Goal: Information Seeking & Learning: Learn about a topic

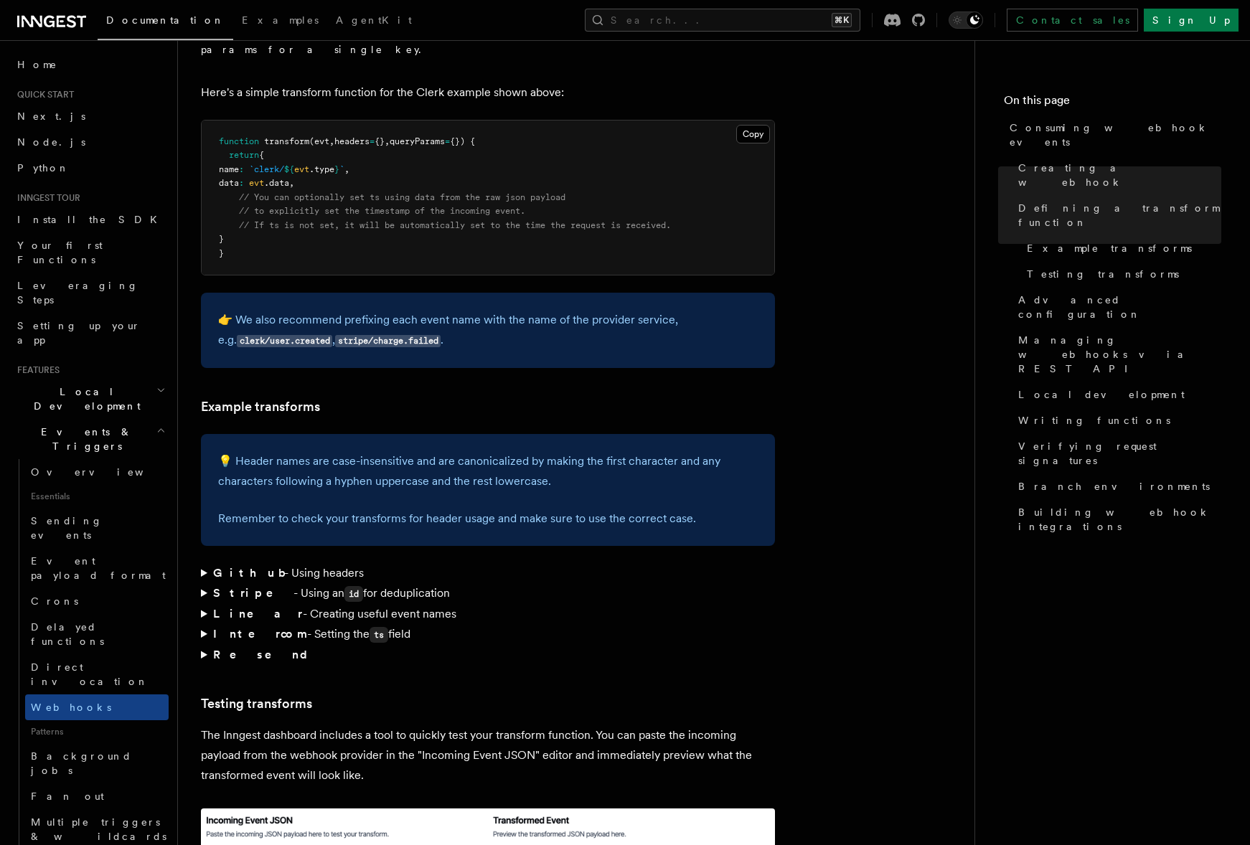
scroll to position [1838, 0]
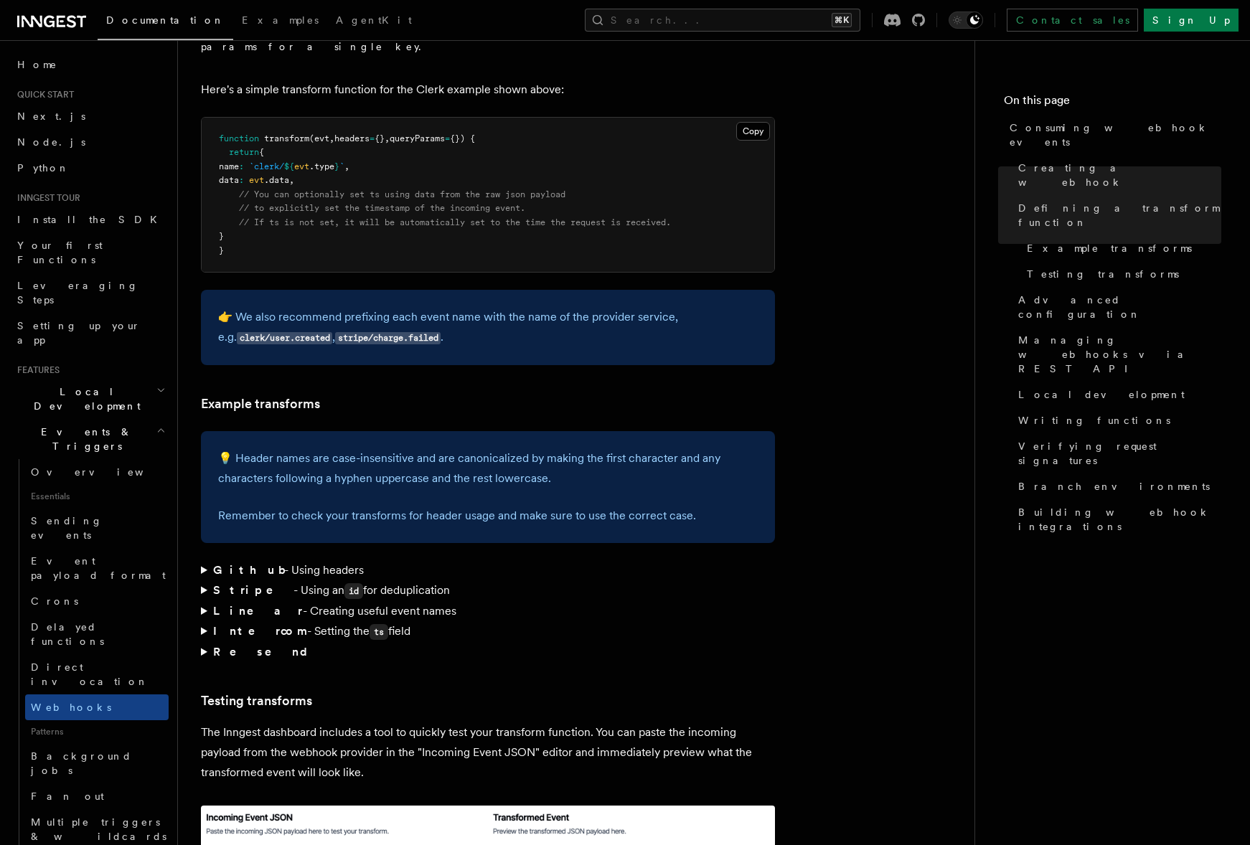
click at [301, 621] on summary "Intercom - Setting the ts field" at bounding box center [488, 631] width 574 height 21
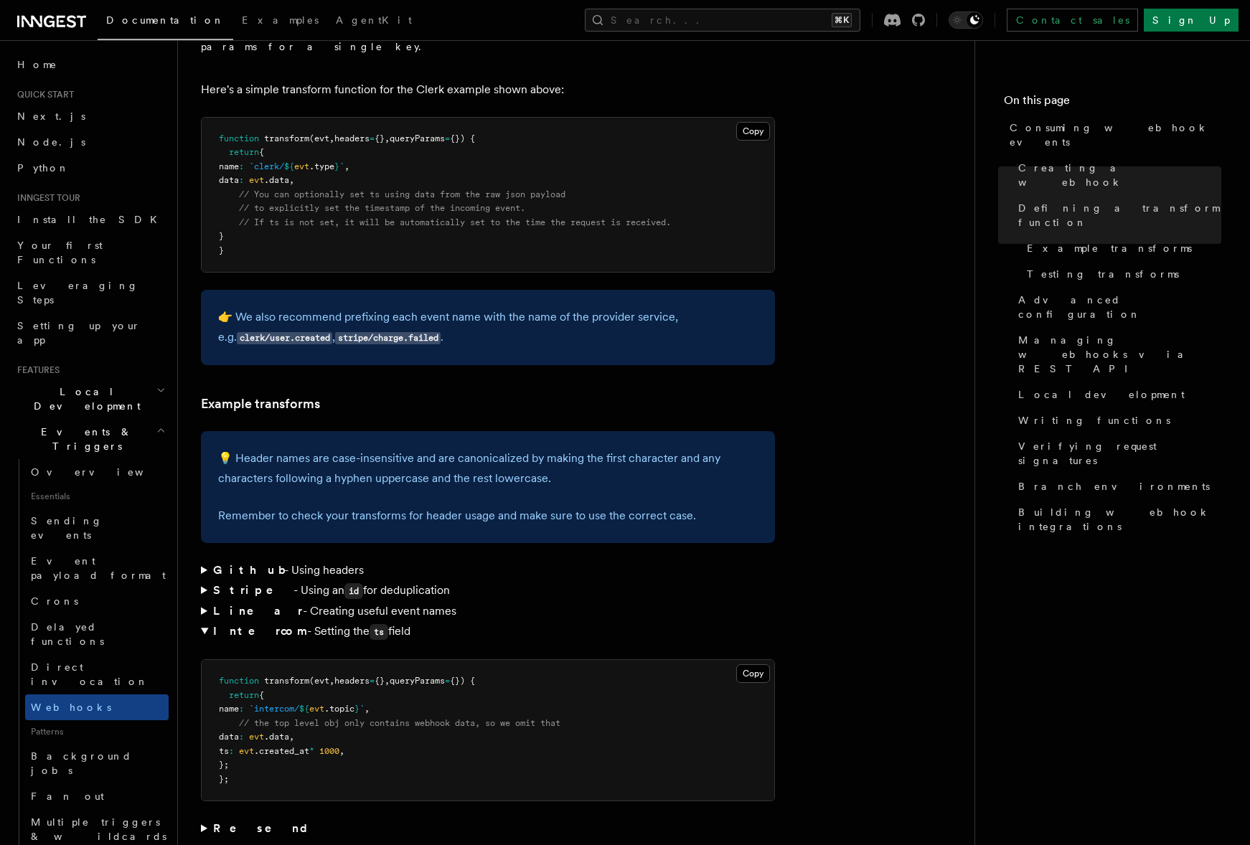
click at [237, 583] on strong "Stripe" at bounding box center [253, 590] width 80 height 14
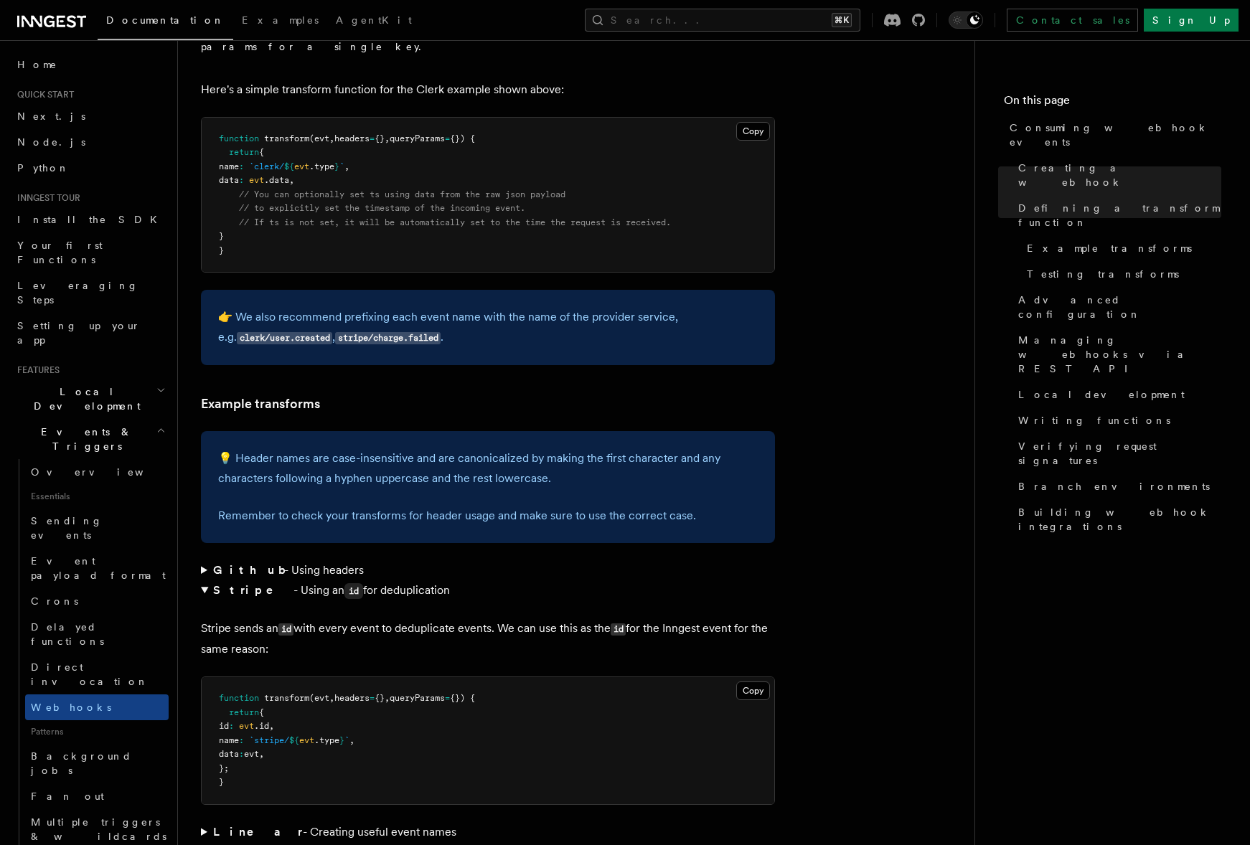
click at [237, 583] on strong "Stripe" at bounding box center [253, 590] width 80 height 14
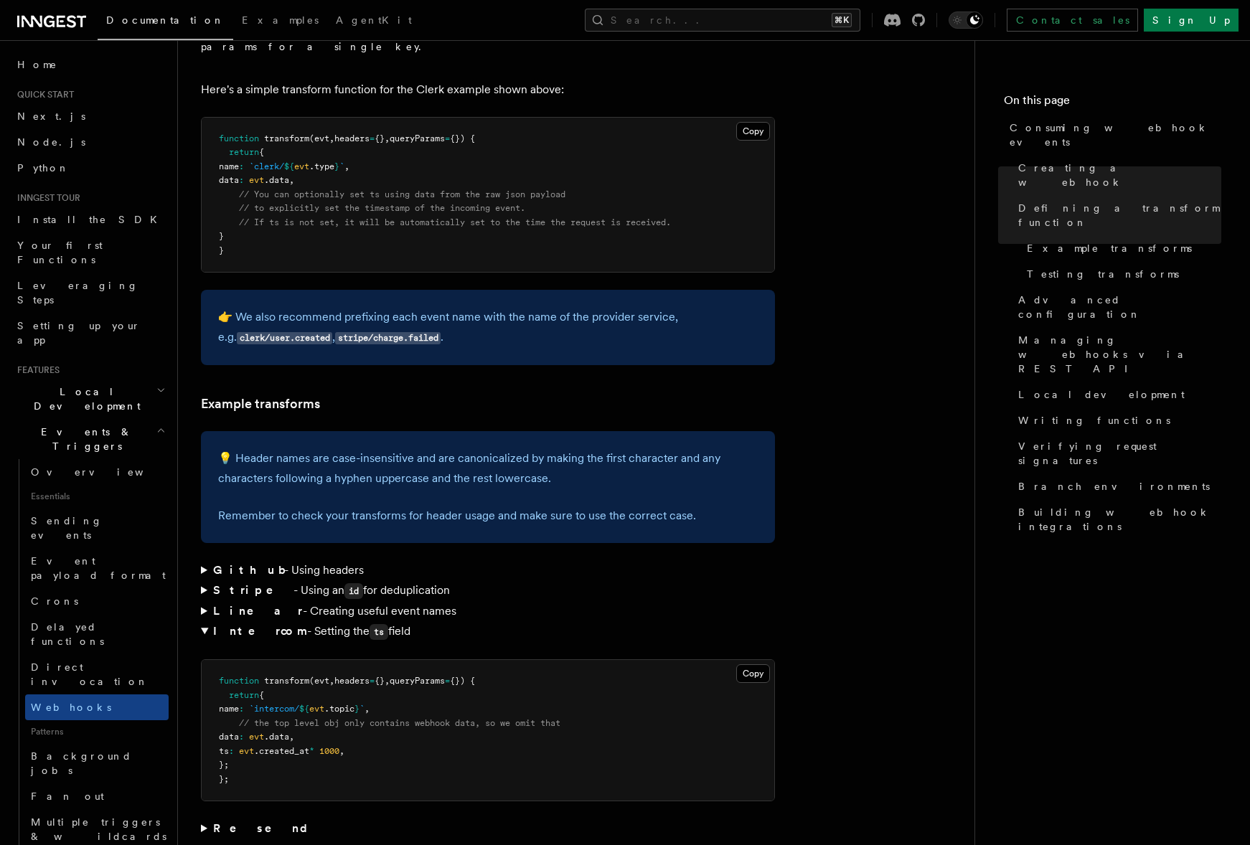
click at [237, 604] on strong "Linear" at bounding box center [258, 611] width 90 height 14
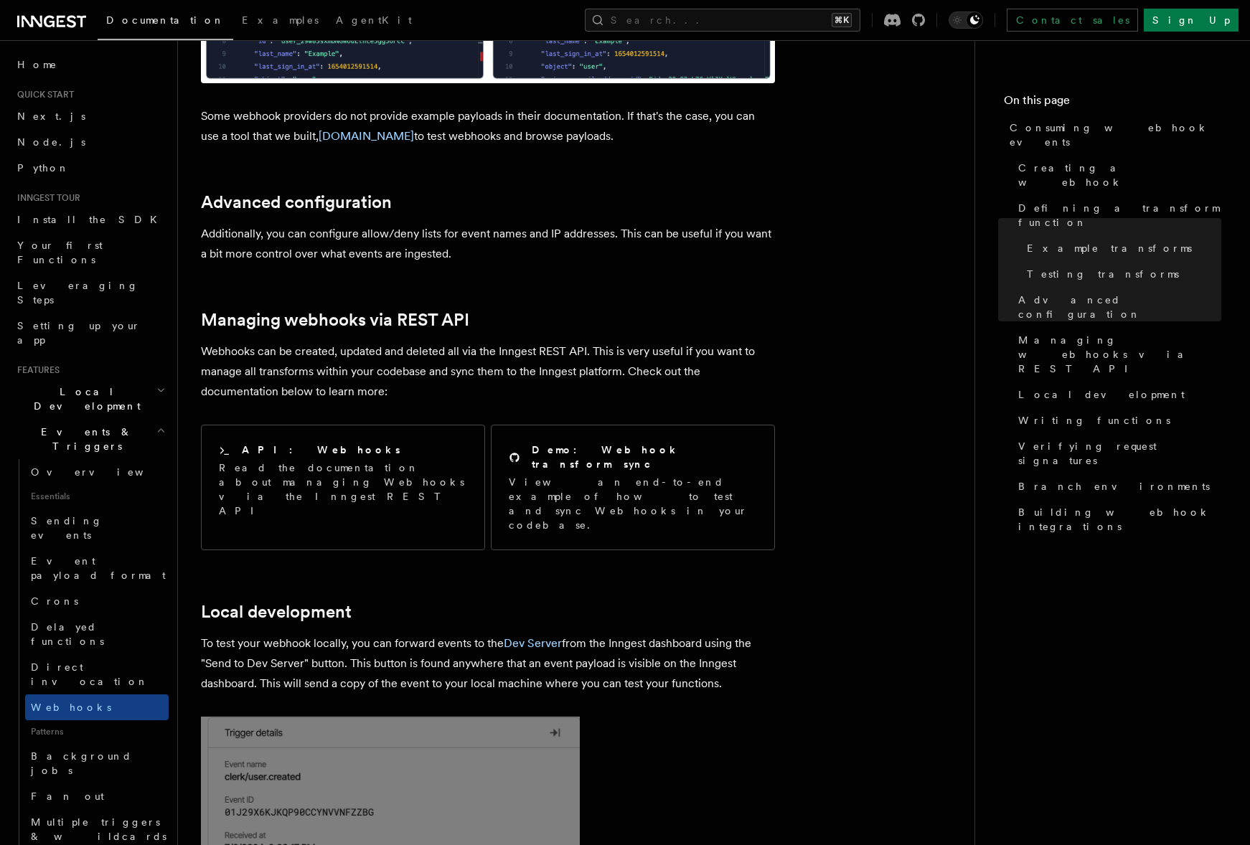
scroll to position [3152, 0]
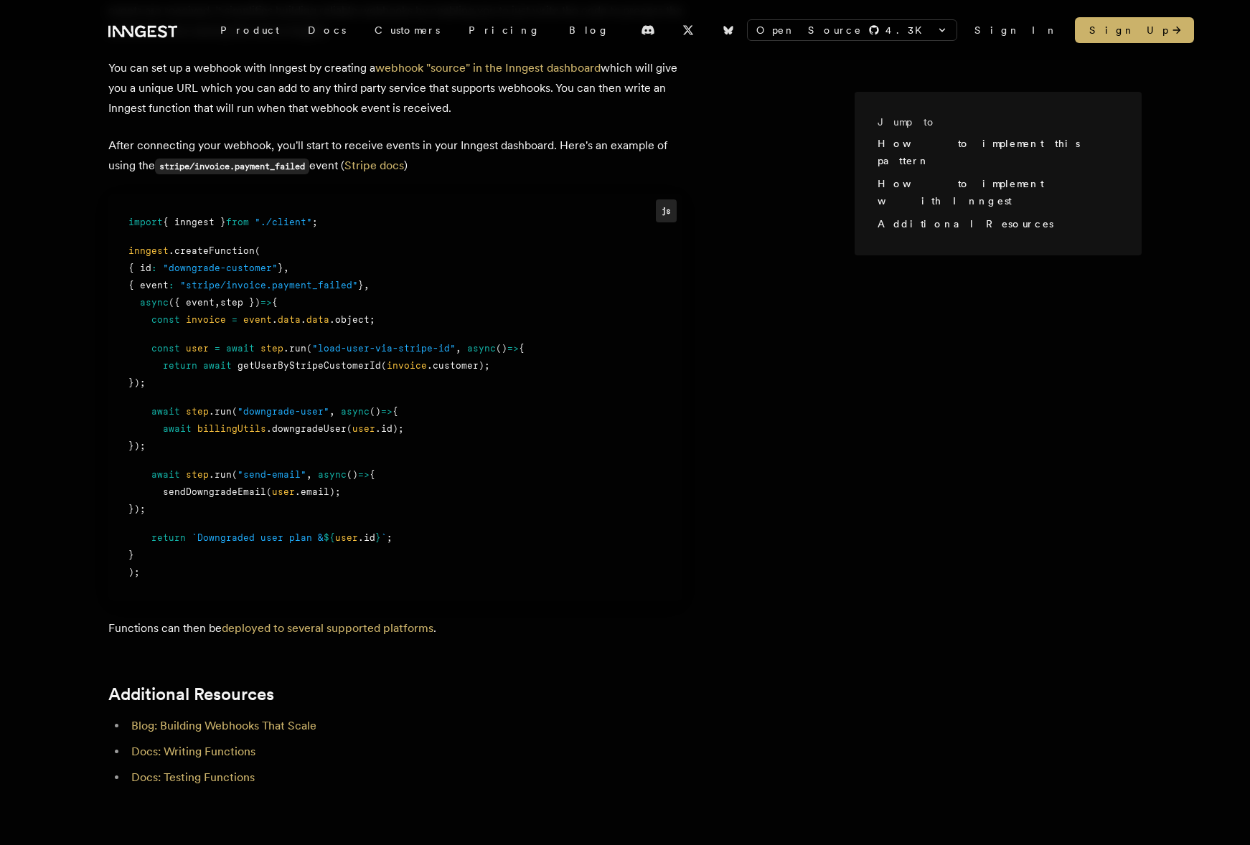
scroll to position [1138, 0]
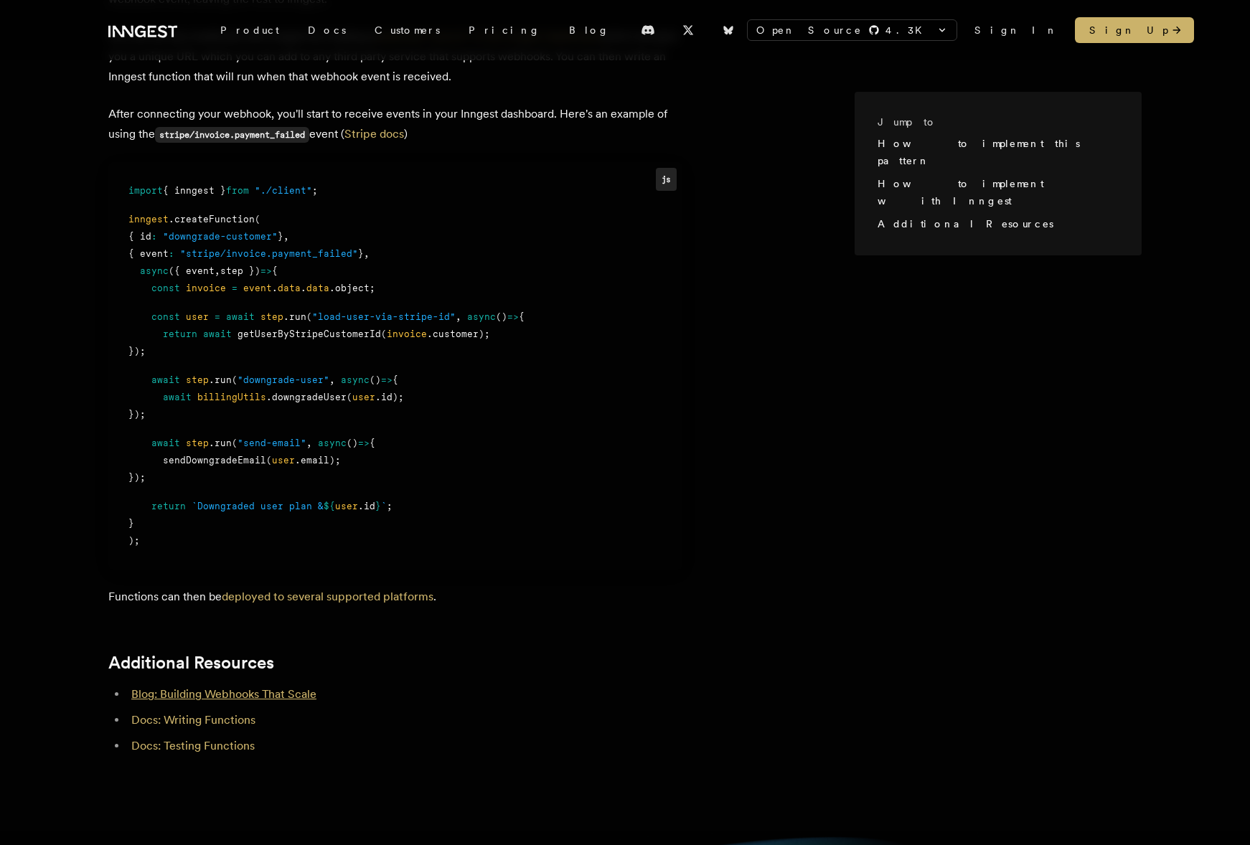
click at [233, 687] on link "Blog: Building Webhooks That Scale" at bounding box center [223, 694] width 185 height 14
